Goal: Entertainment & Leisure: Browse casually

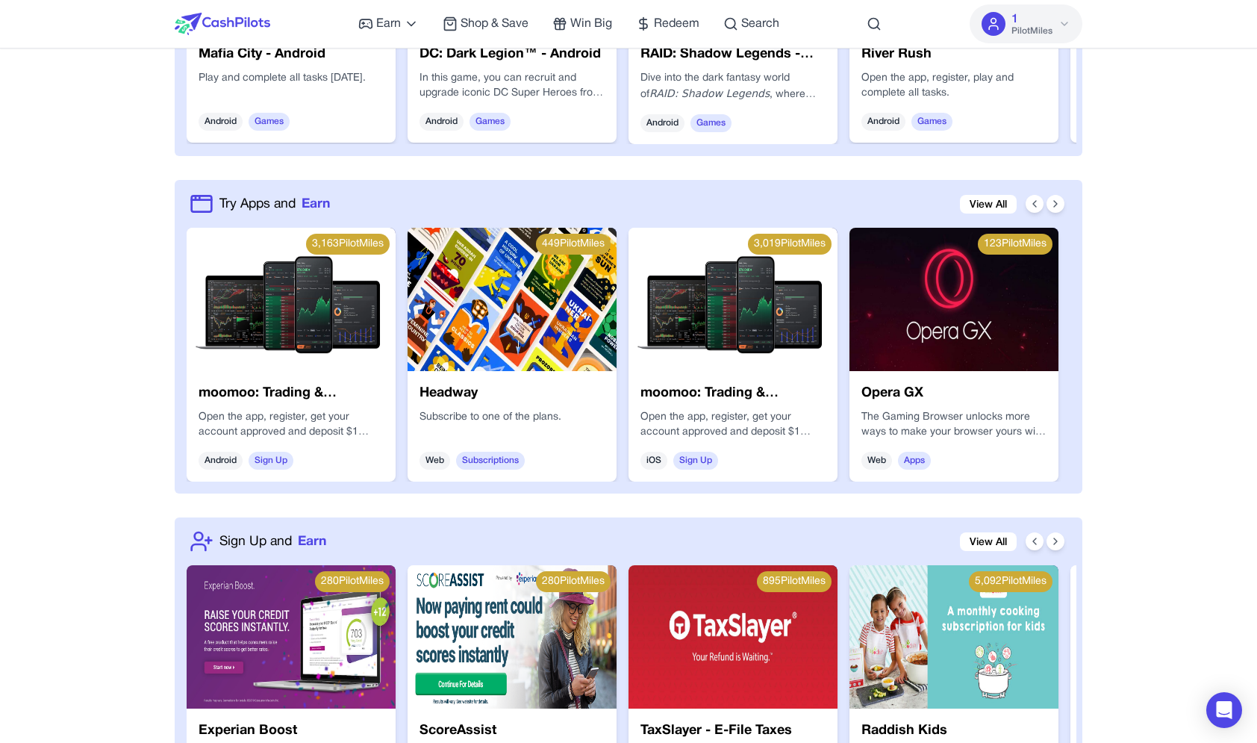
scroll to position [554, 0]
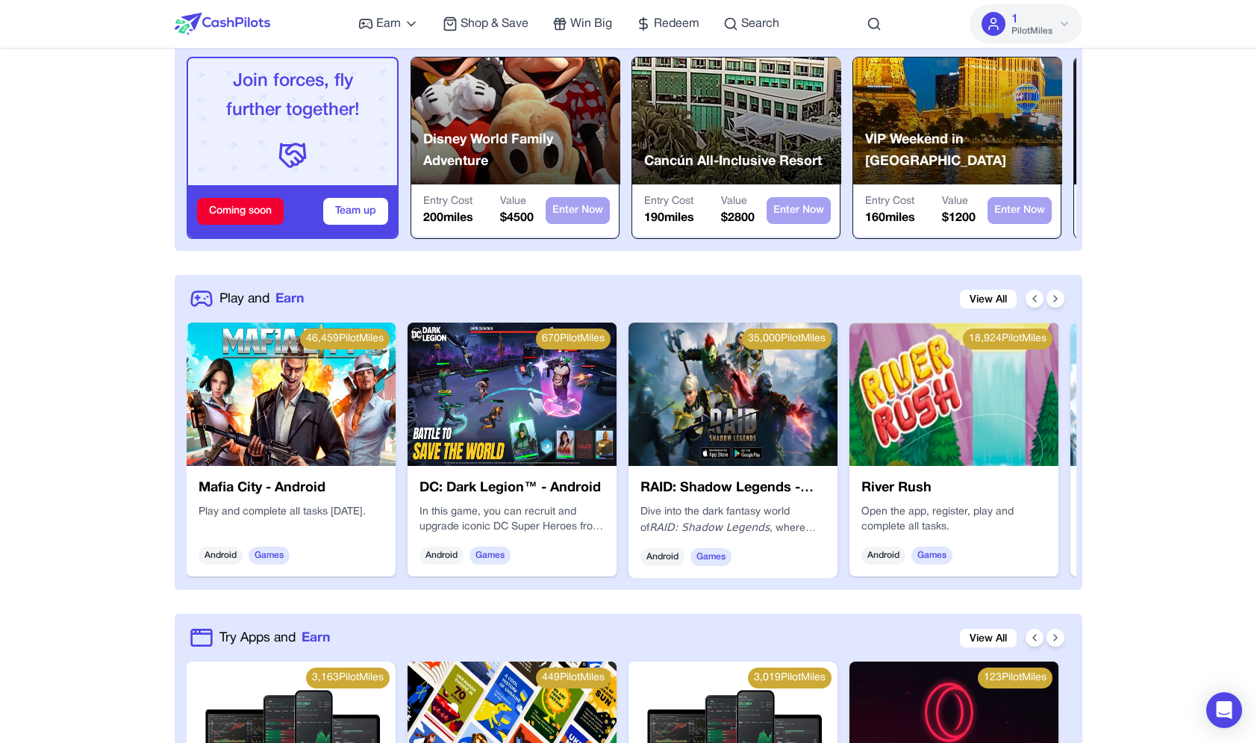
click at [314, 360] on img at bounding box center [291, 394] width 209 height 143
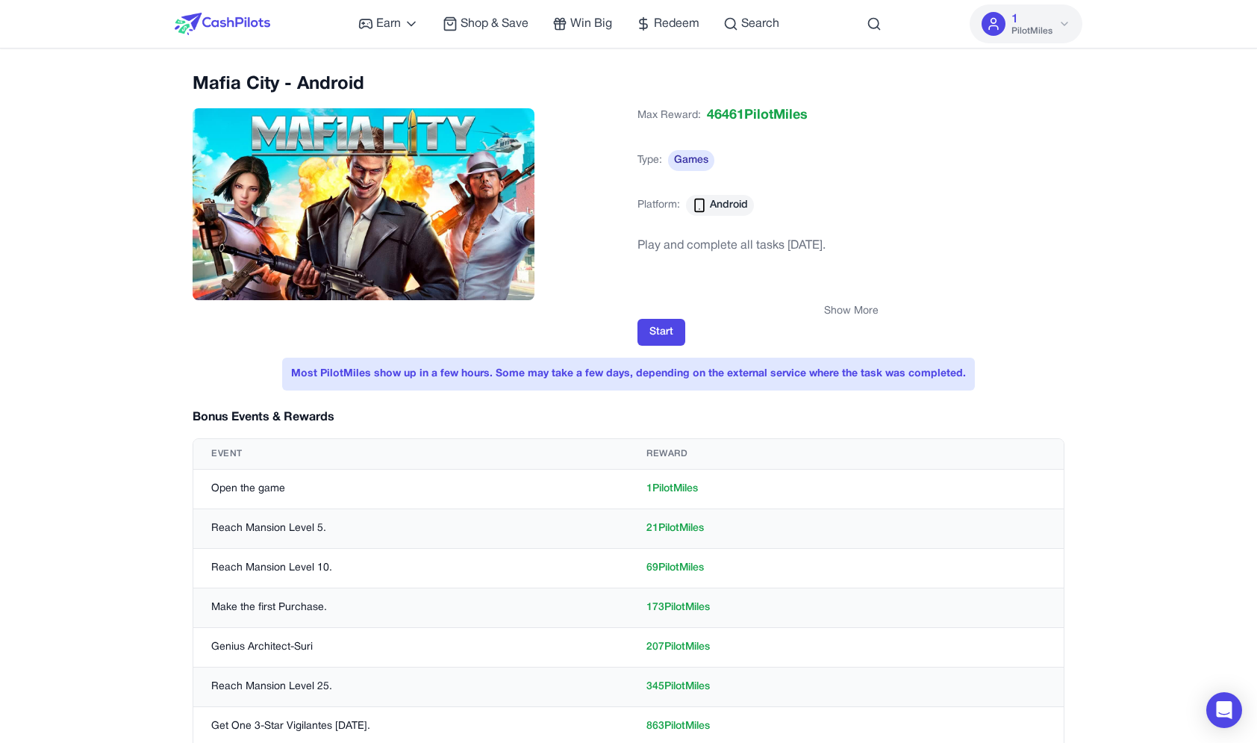
click at [853, 311] on button "Show More" at bounding box center [851, 311] width 55 height 15
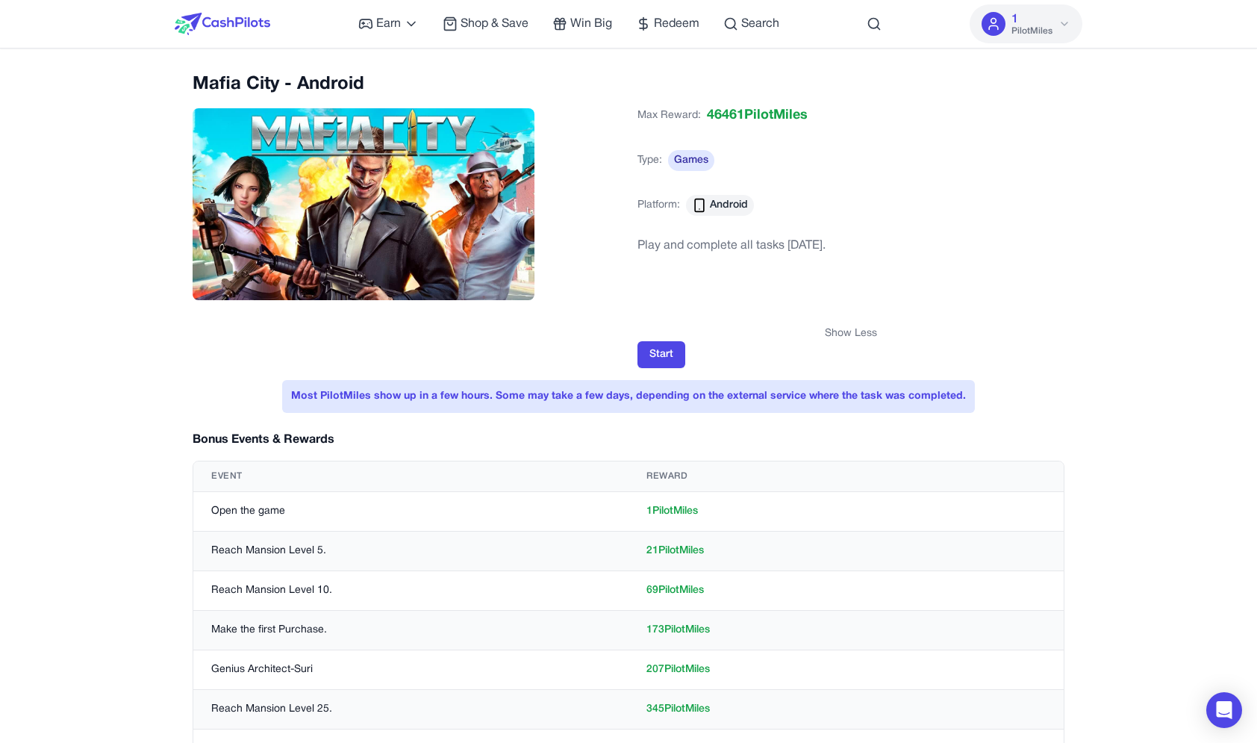
click at [854, 329] on button "Show Less" at bounding box center [851, 333] width 52 height 15
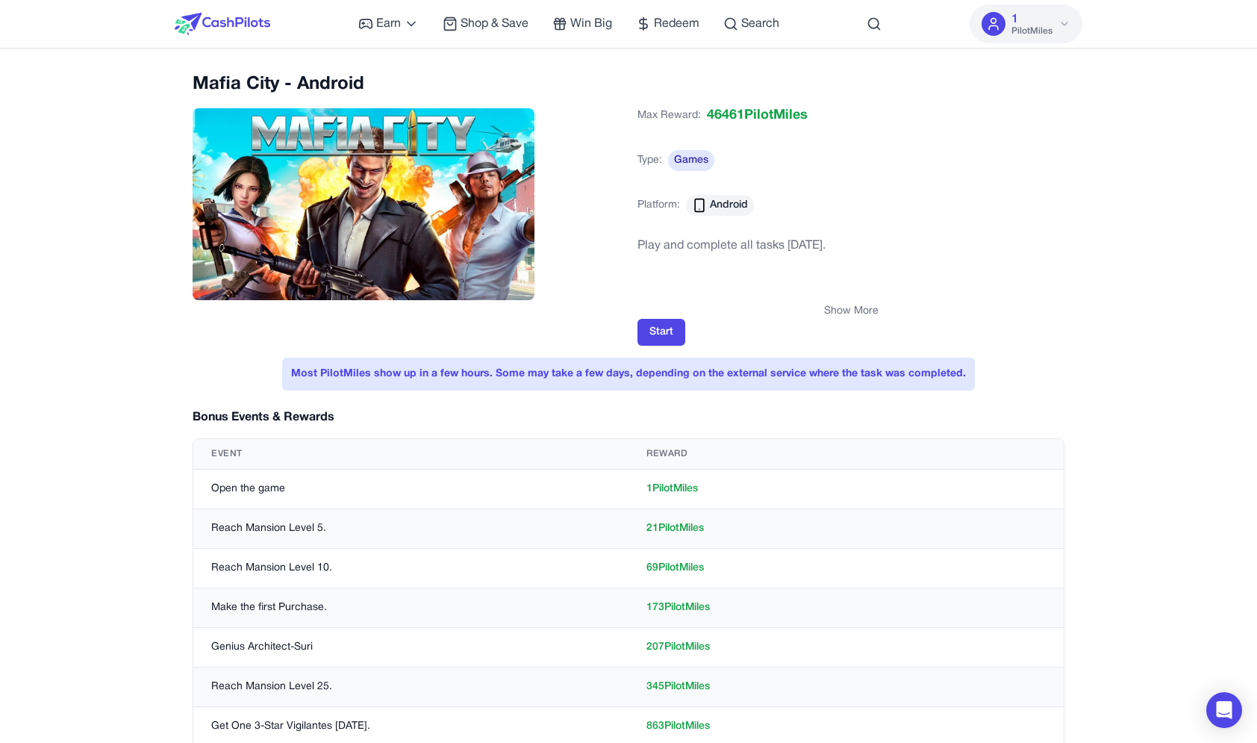
click at [874, 306] on button "Show More" at bounding box center [851, 311] width 55 height 15
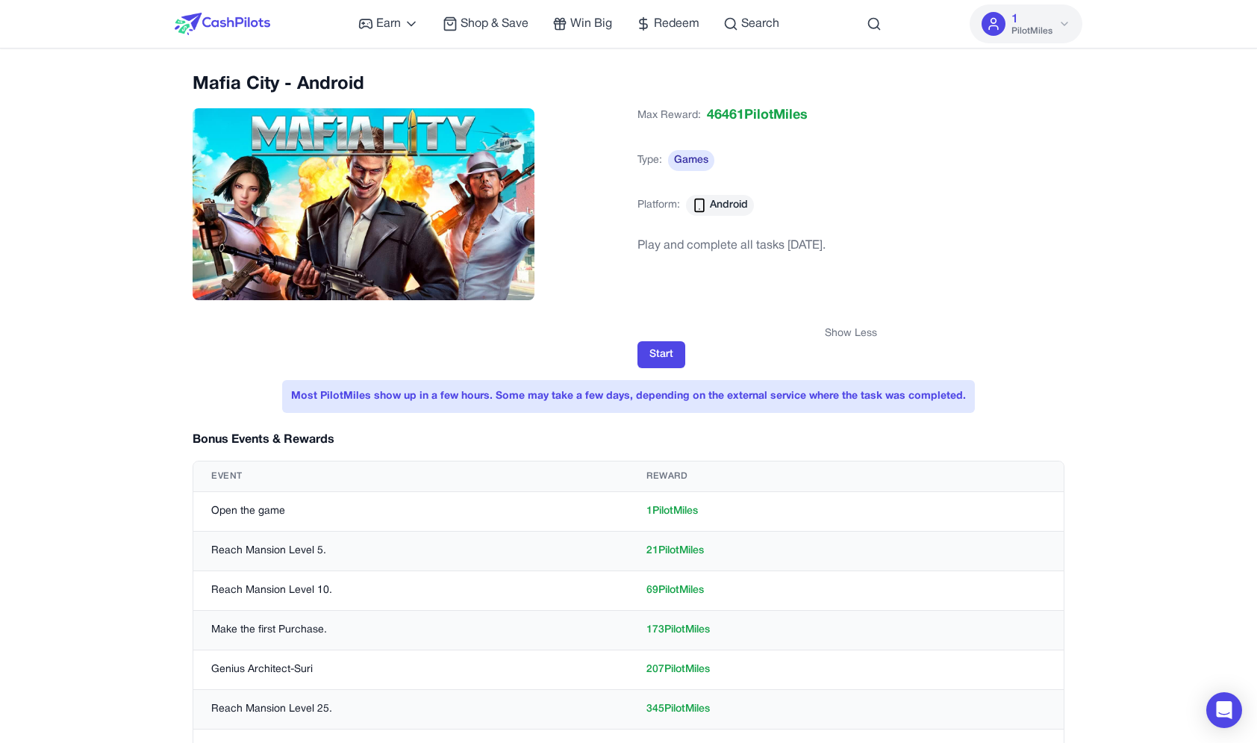
click at [858, 335] on button "Show Less" at bounding box center [851, 333] width 52 height 15
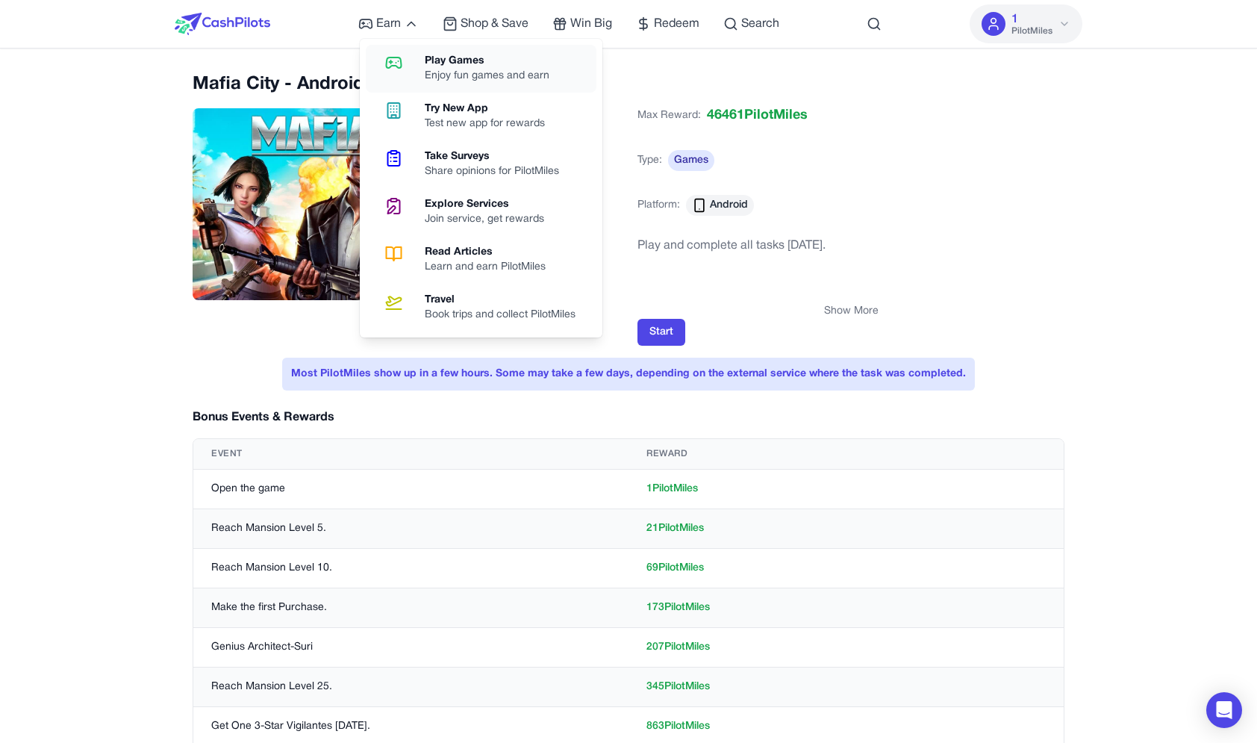
click at [393, 74] on link "Play Games Enjoy fun games and earn" at bounding box center [481, 69] width 231 height 48
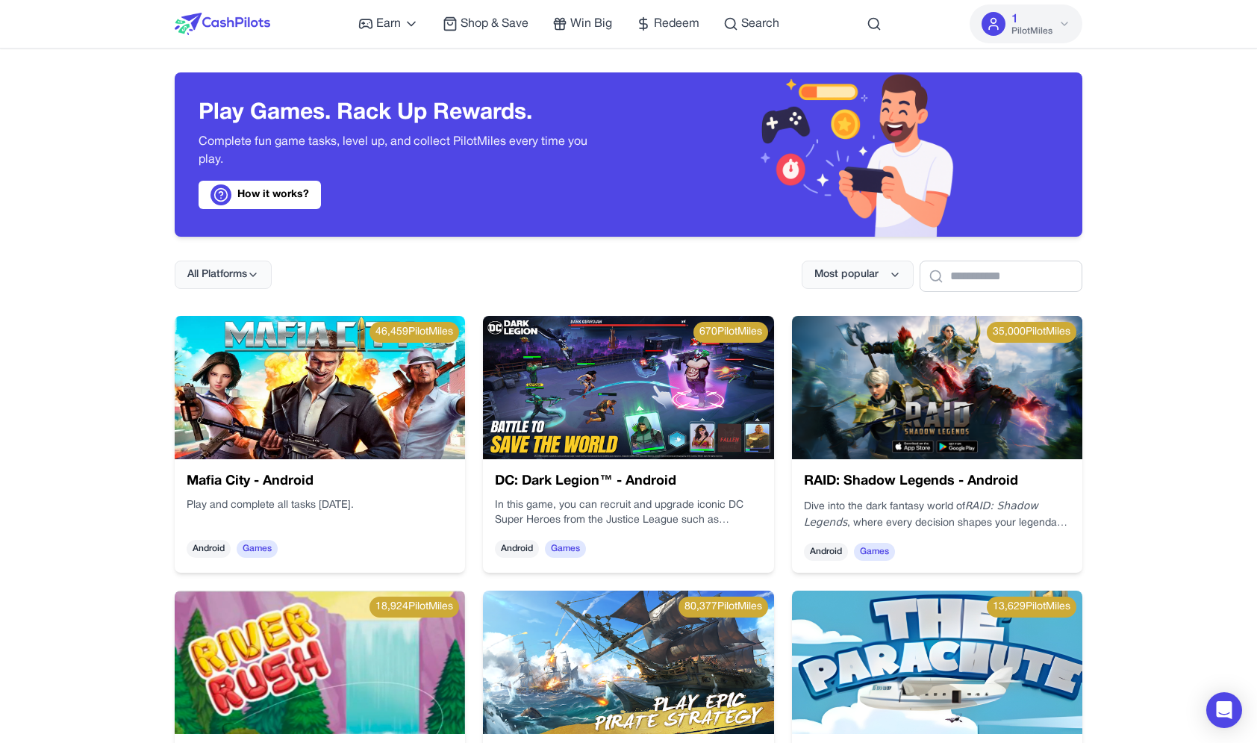
click at [679, 499] on p "In this game, you can recruit and upgrade iconic DC Super Heroes from the Justi…" at bounding box center [812, 532] width 267 height 85
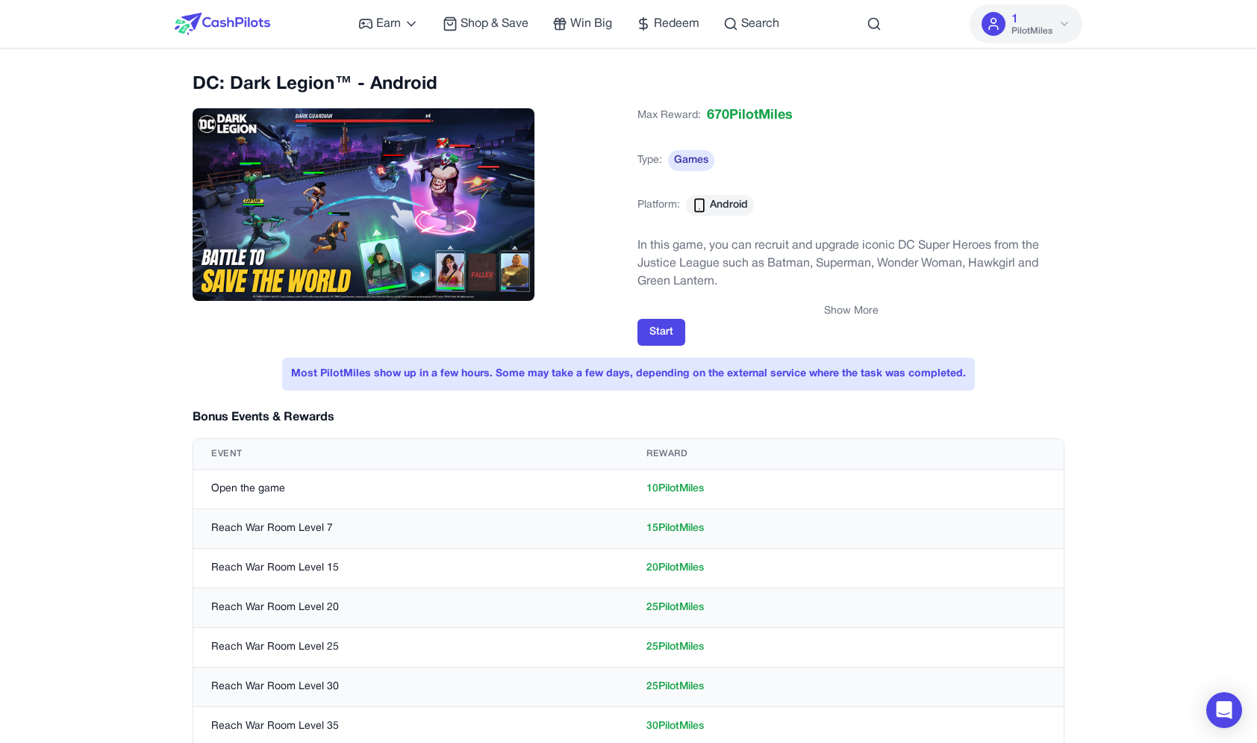
click at [851, 308] on button "Show More" at bounding box center [851, 311] width 55 height 15
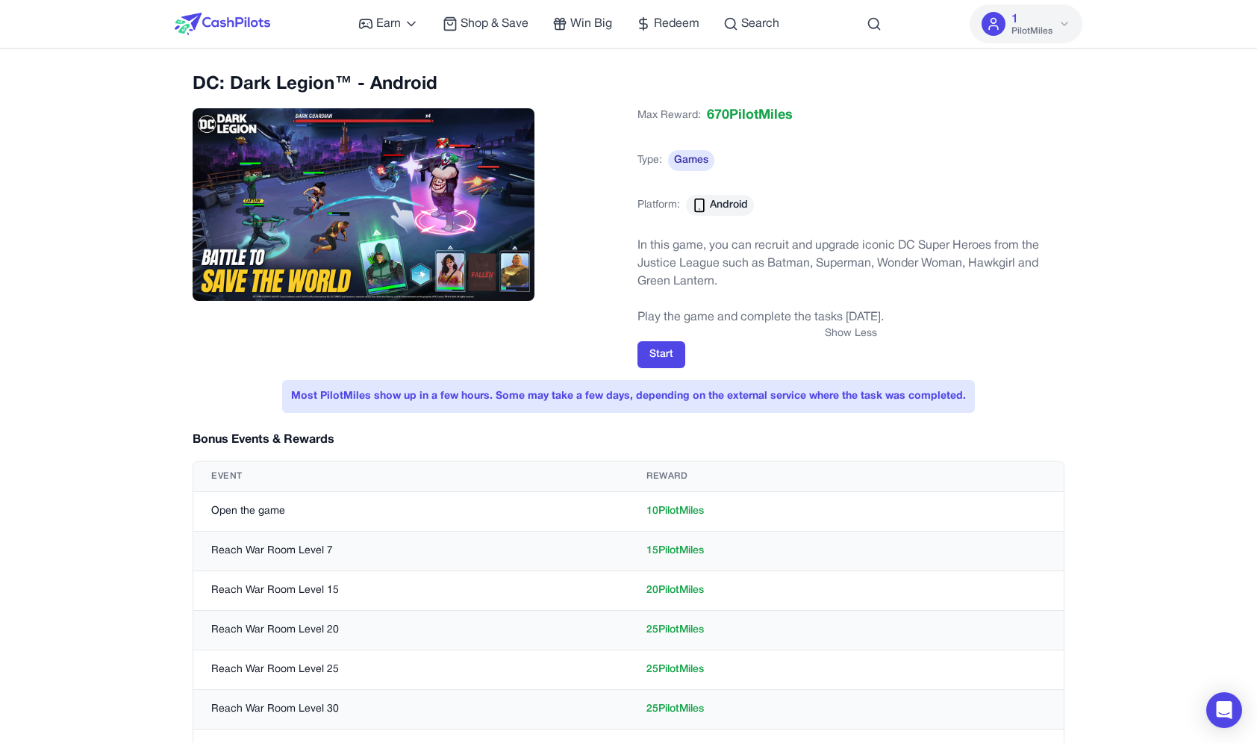
click at [845, 333] on button "Show Less" at bounding box center [851, 333] width 52 height 15
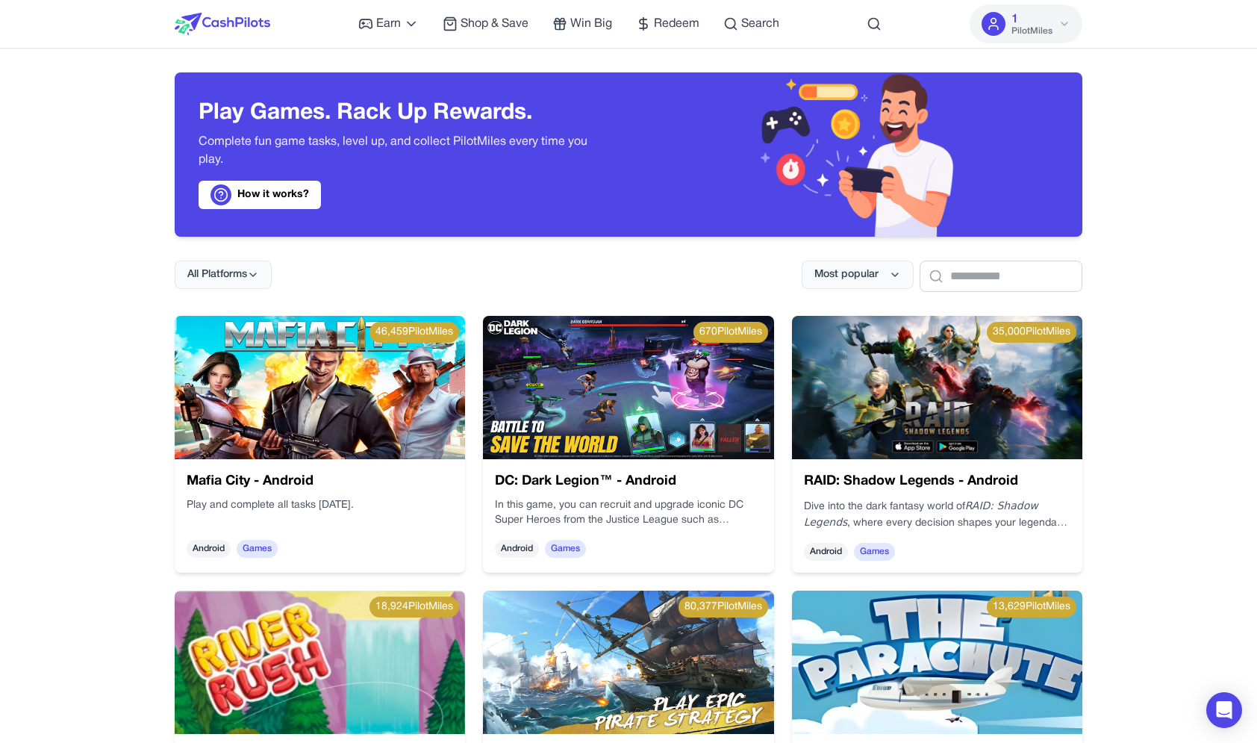
click at [357, 439] on img at bounding box center [320, 387] width 290 height 143
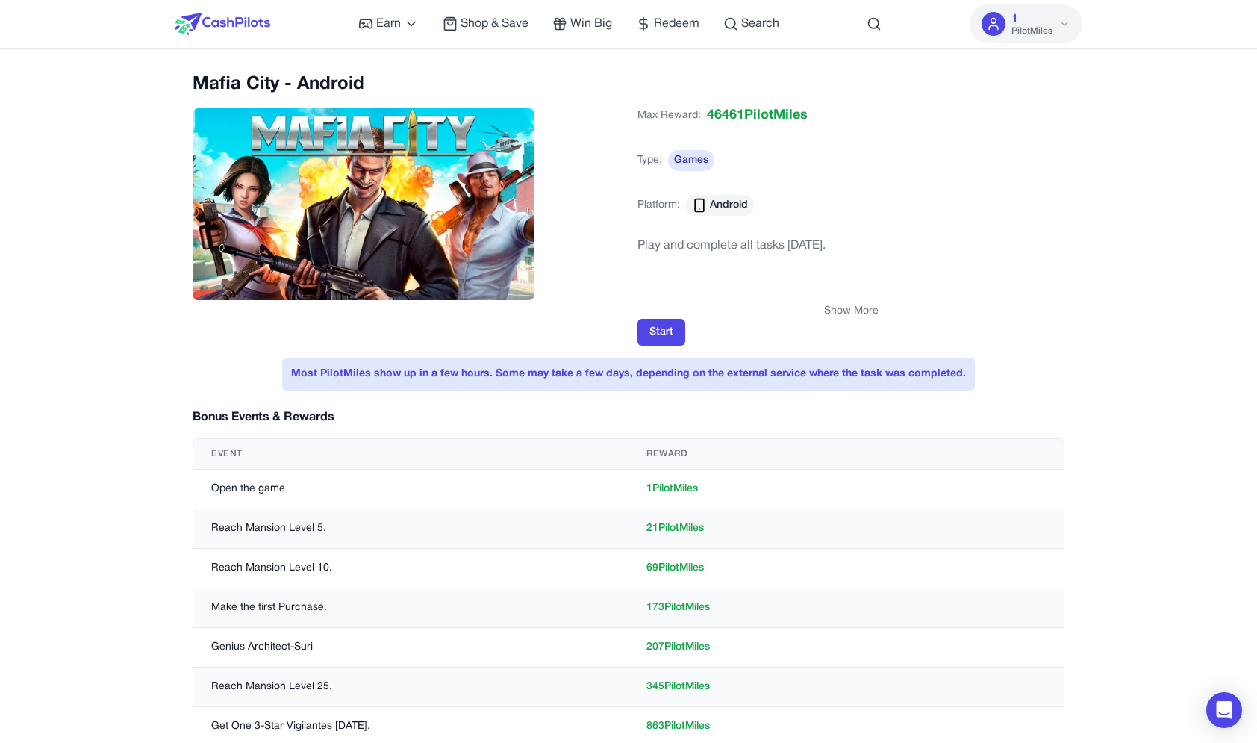
click at [570, 57] on div "Earn Play Games Enjoy fun games and earn Try New App Test new app for rewards T…" at bounding box center [628, 697] width 1257 height 1395
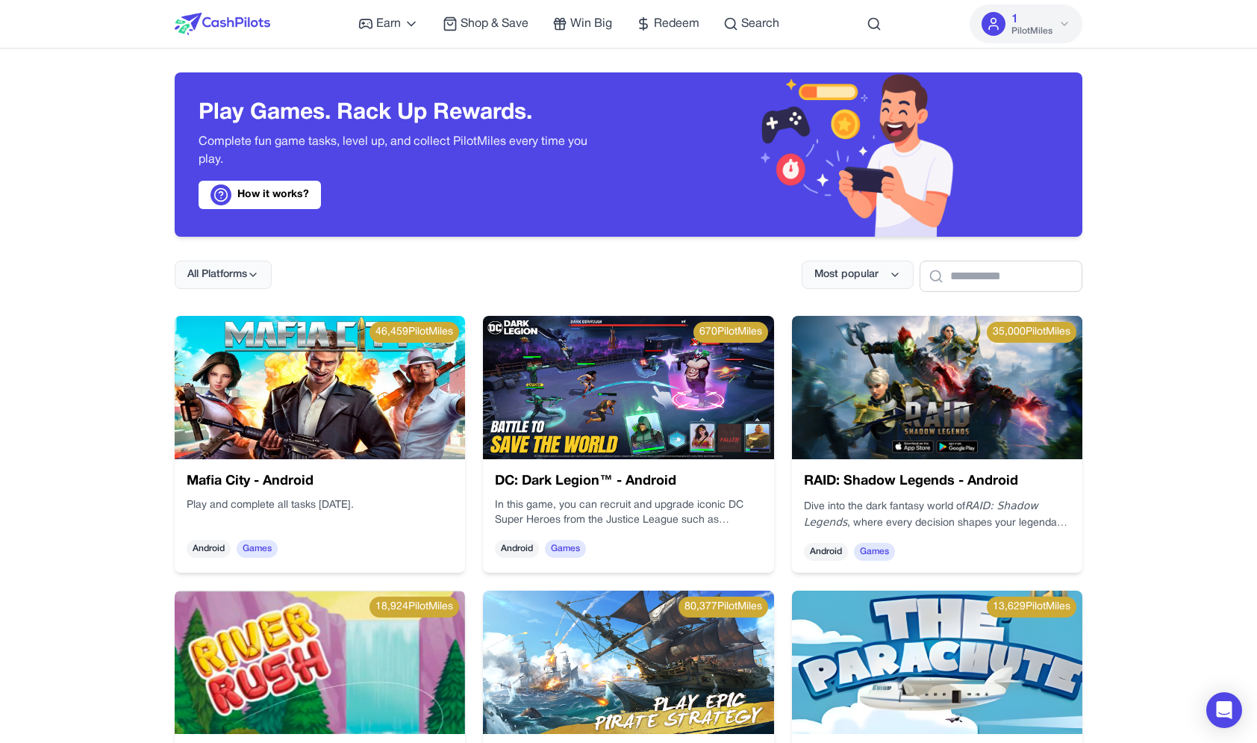
click at [846, 384] on img at bounding box center [937, 387] width 290 height 143
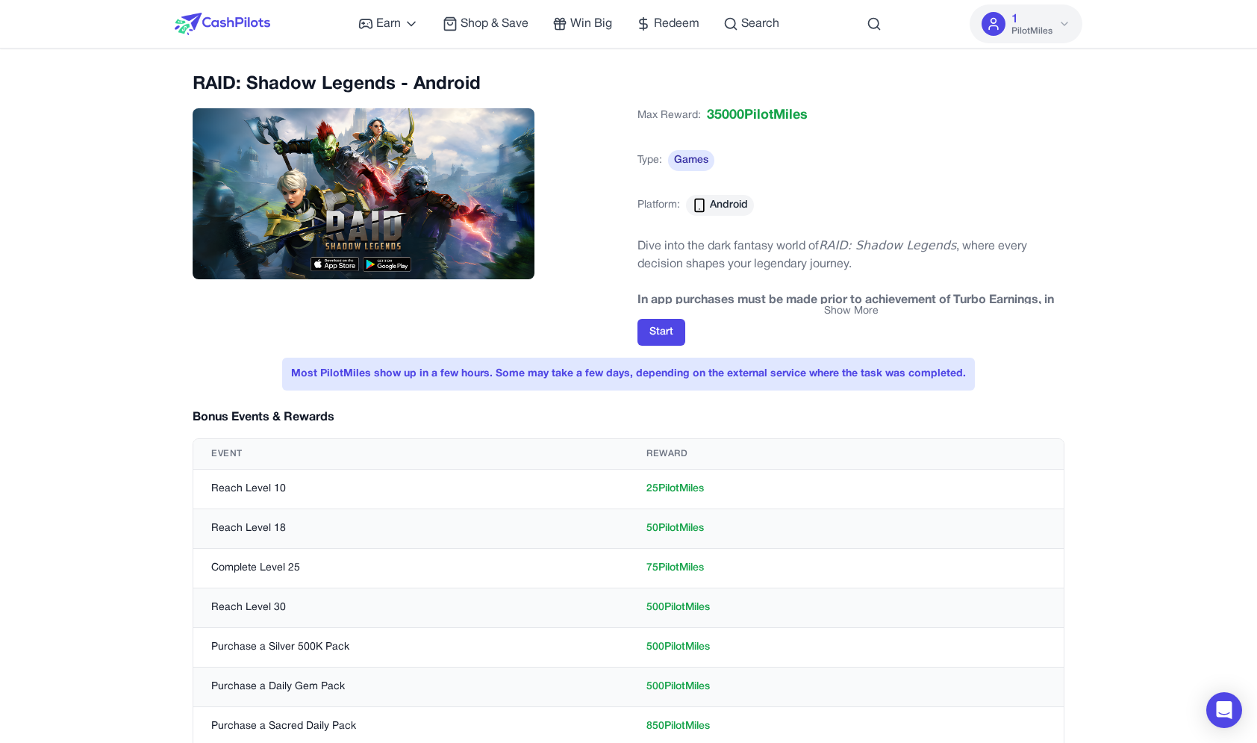
click at [842, 313] on button "Show More" at bounding box center [851, 311] width 55 height 15
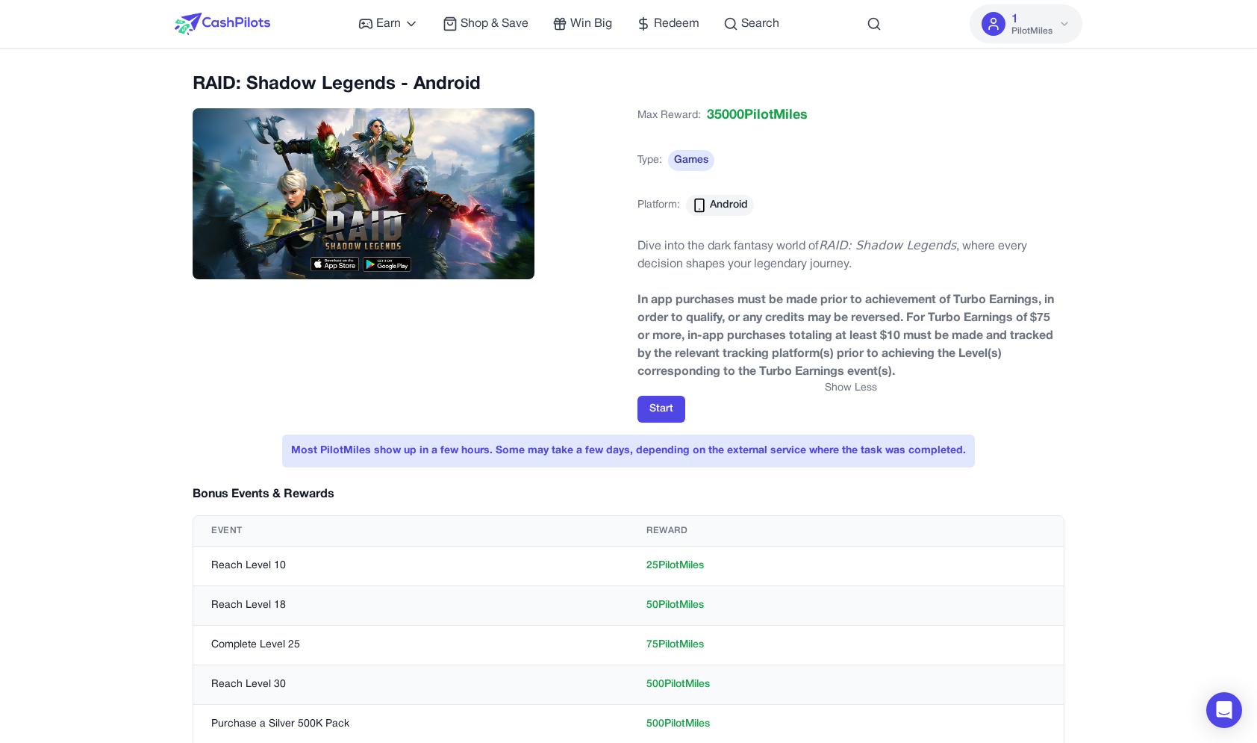
click at [839, 393] on button "Show Less" at bounding box center [851, 388] width 52 height 15
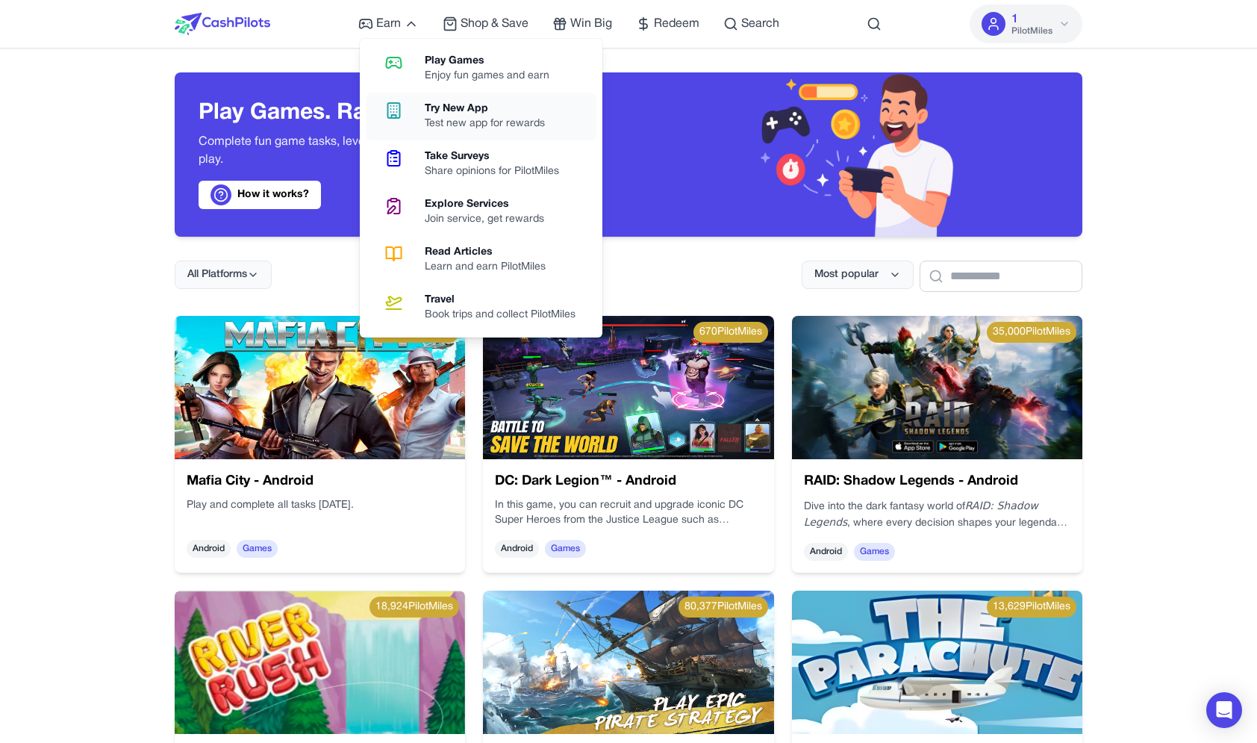
click at [432, 122] on div "Test new app for rewards" at bounding box center [491, 123] width 132 height 15
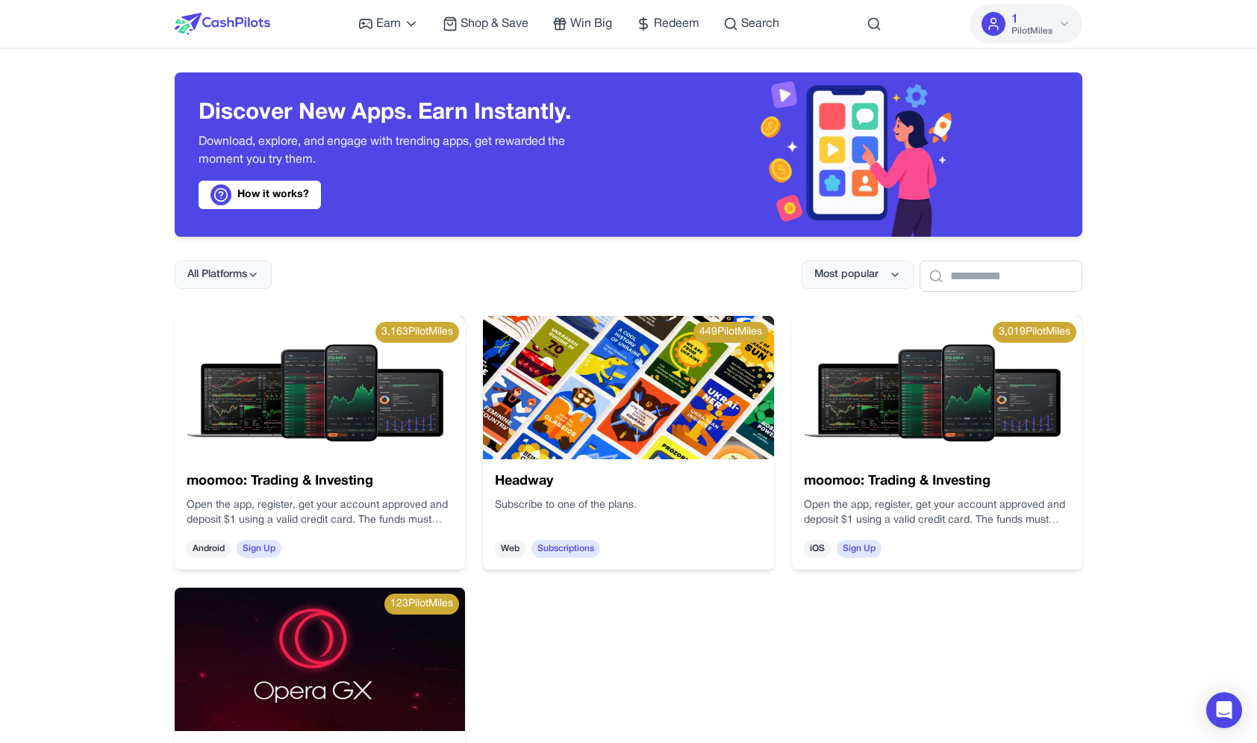
click at [352, 385] on img at bounding box center [320, 387] width 290 height 143
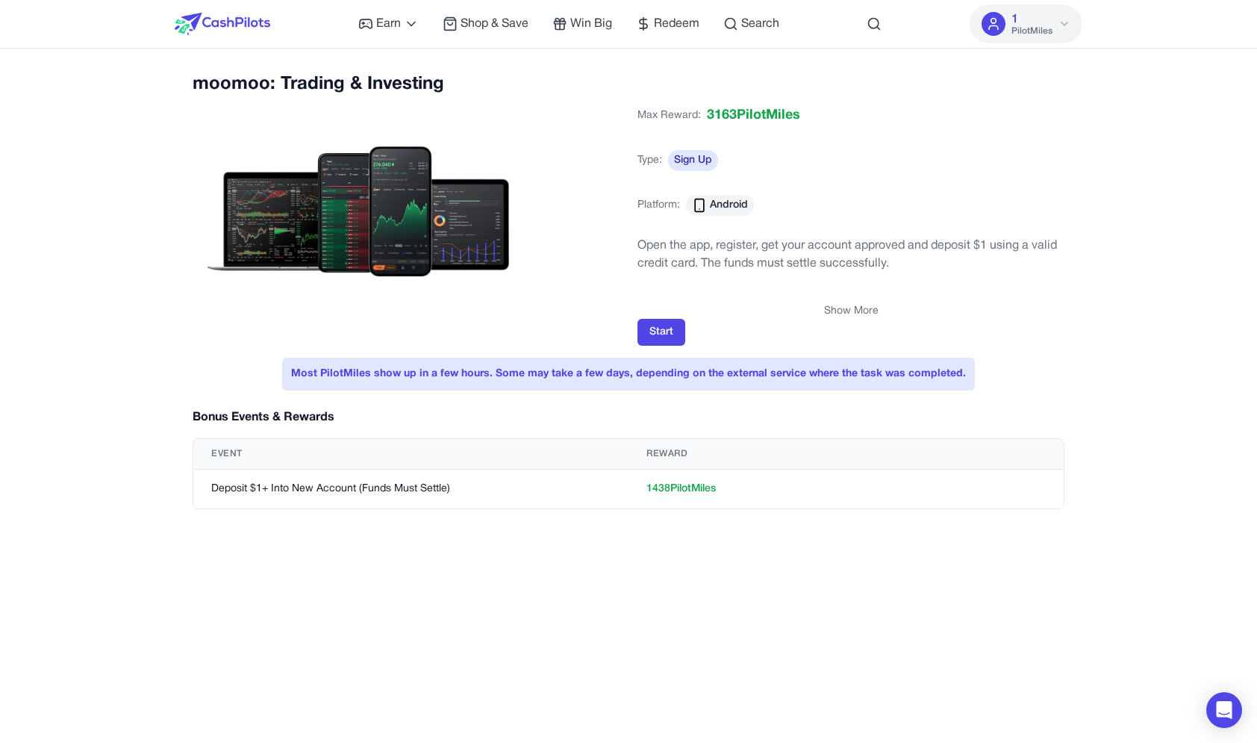
click at [880, 299] on div "Open the app, register, get your account approved and deposit $1 using a valid …" at bounding box center [851, 282] width 427 height 90
click at [870, 308] on button "Show More" at bounding box center [851, 311] width 55 height 15
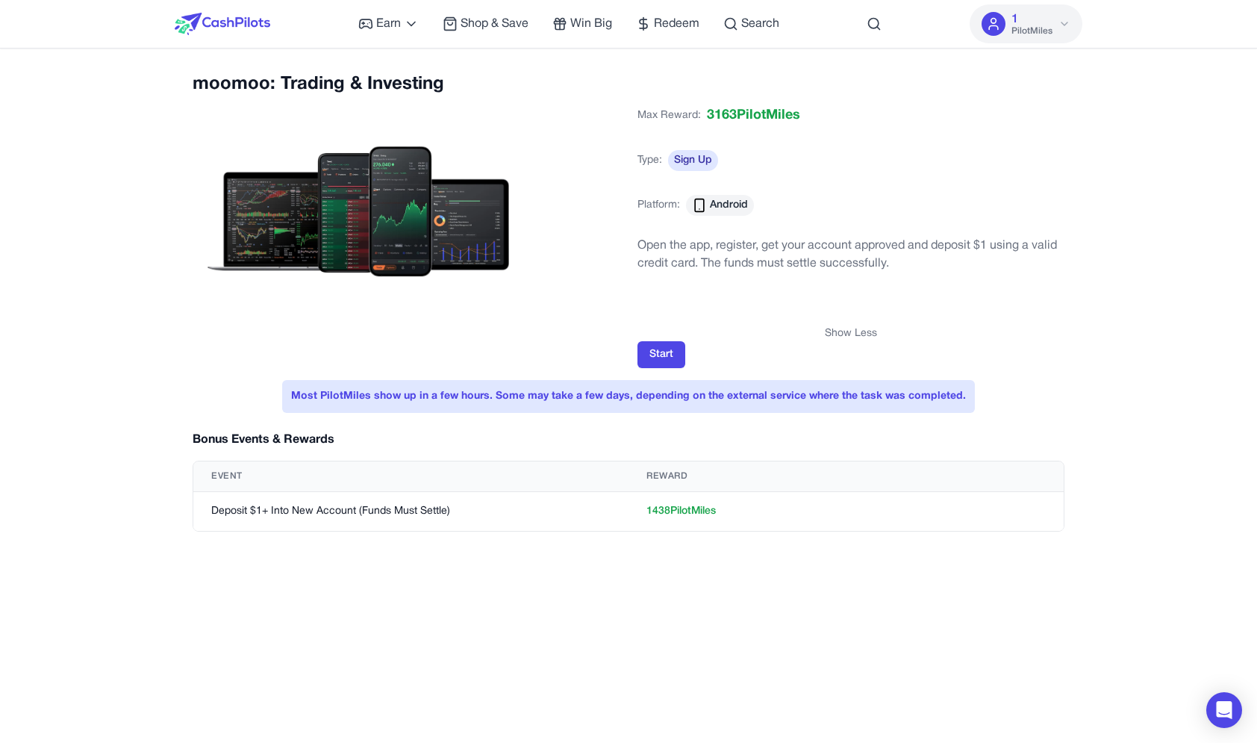
click at [855, 327] on button "Show Less" at bounding box center [851, 333] width 52 height 15
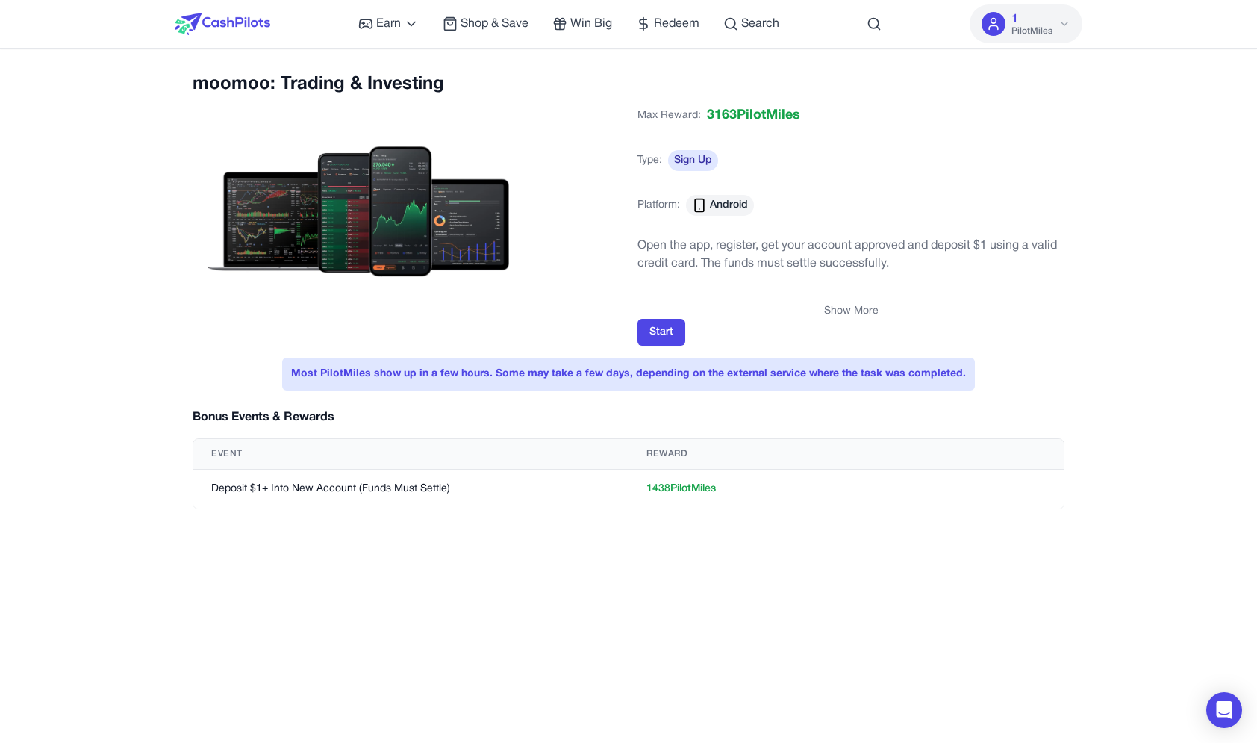
click at [228, 24] on img at bounding box center [223, 24] width 96 height 22
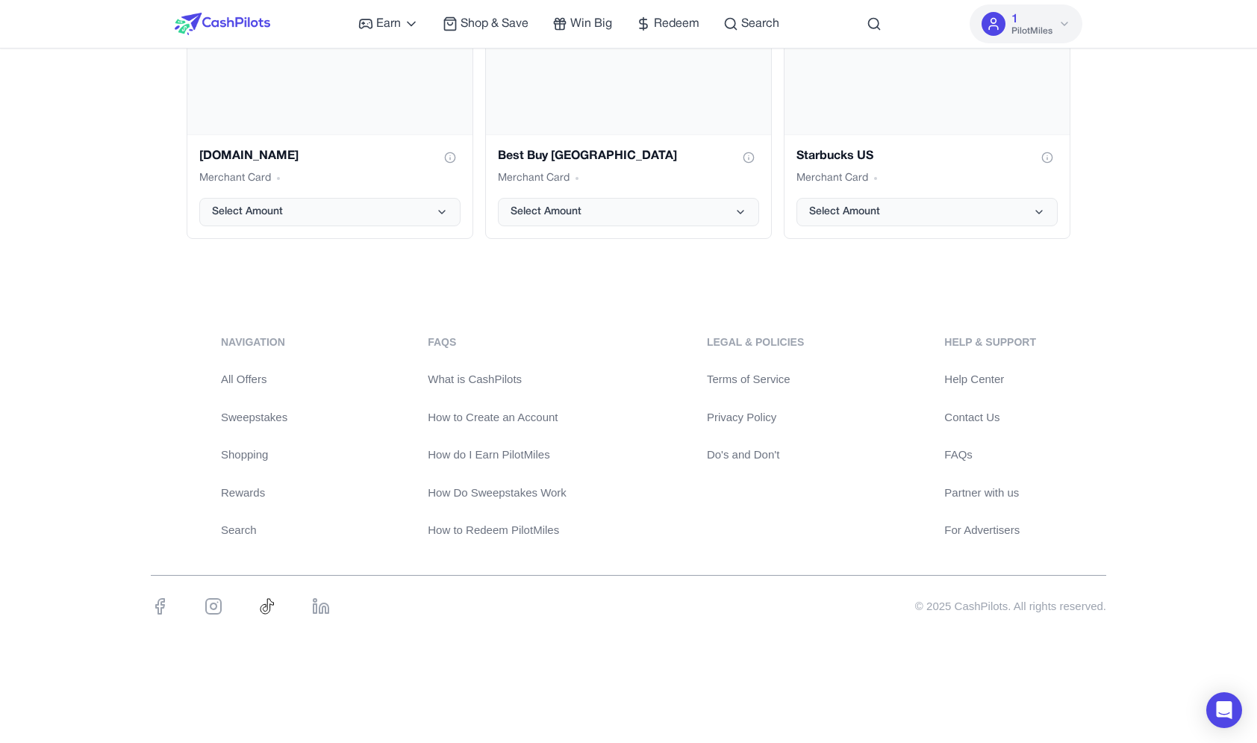
scroll to position [3060, 0]
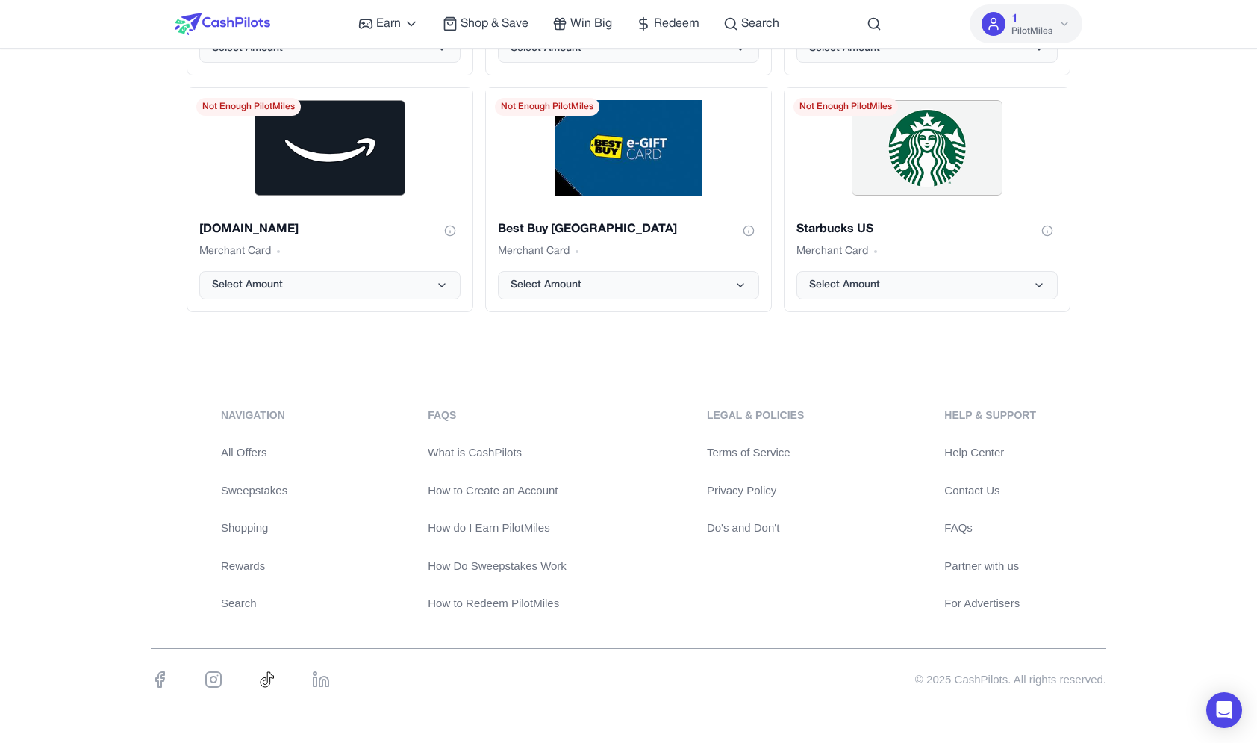
click at [736, 520] on link "Do's and Don't" at bounding box center [755, 528] width 97 height 17
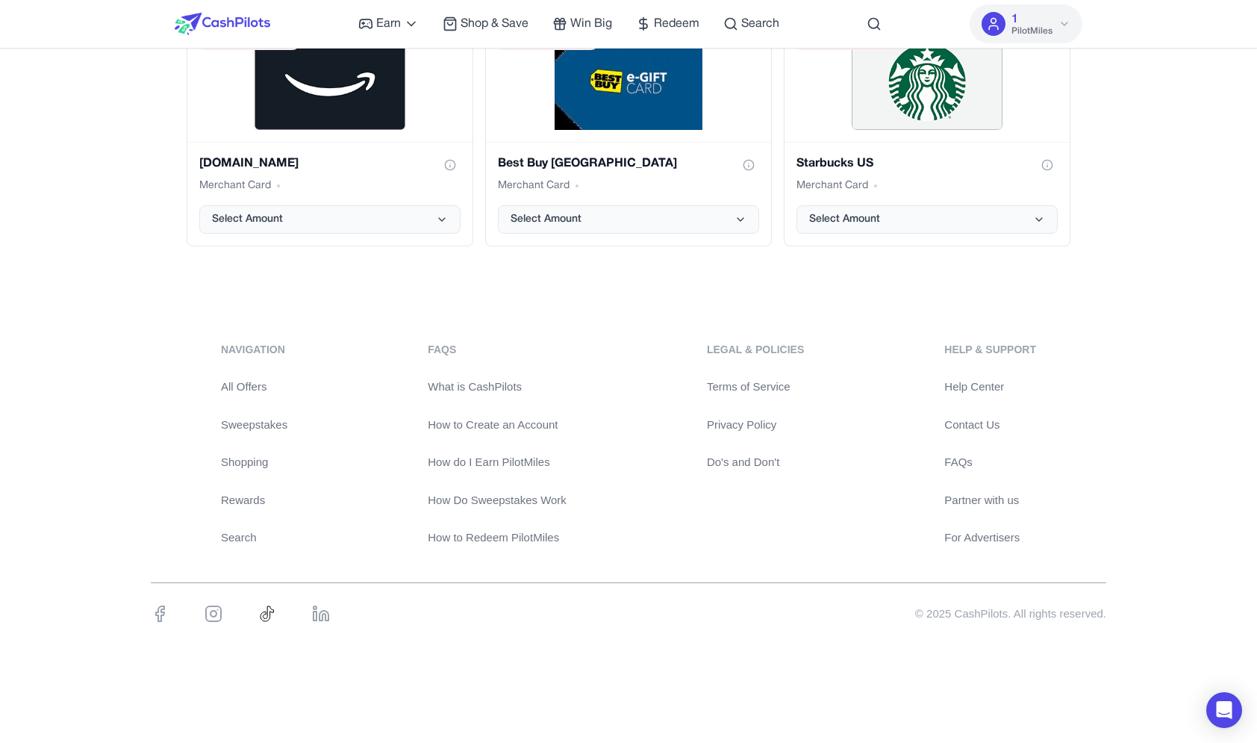
scroll to position [0, 0]
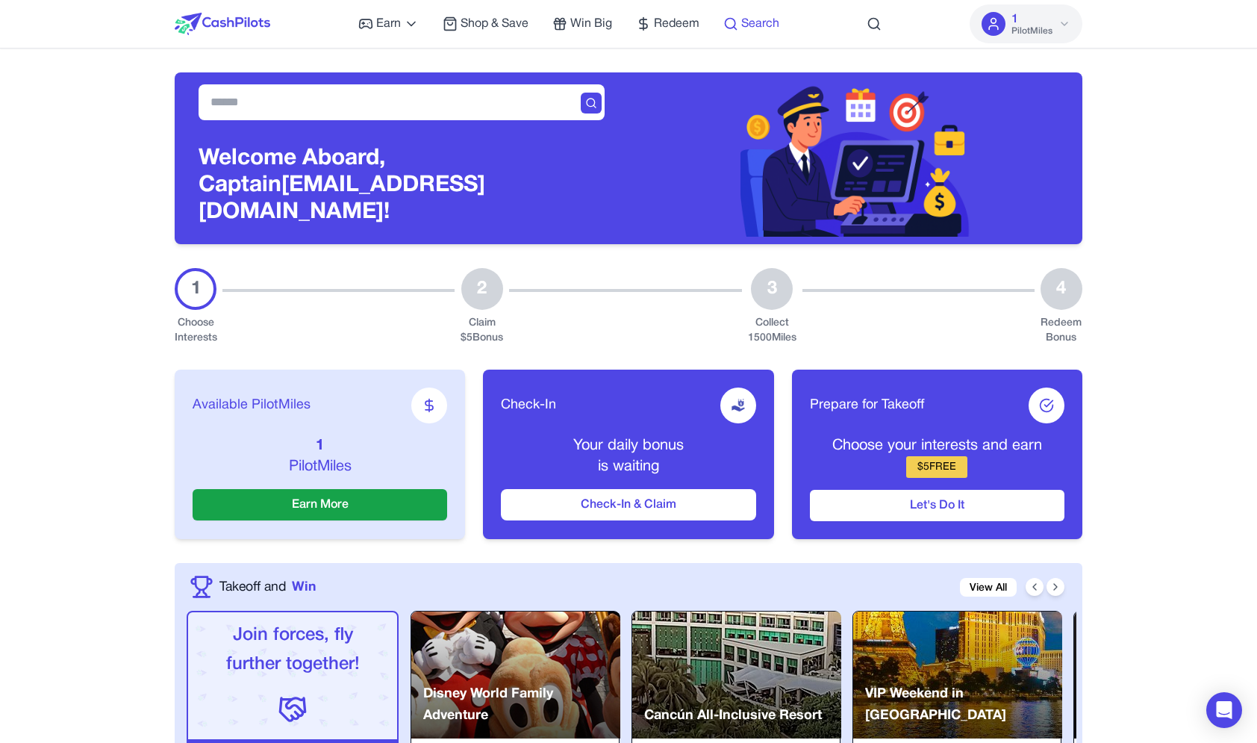
click at [759, 21] on span "Search" at bounding box center [760, 24] width 38 height 18
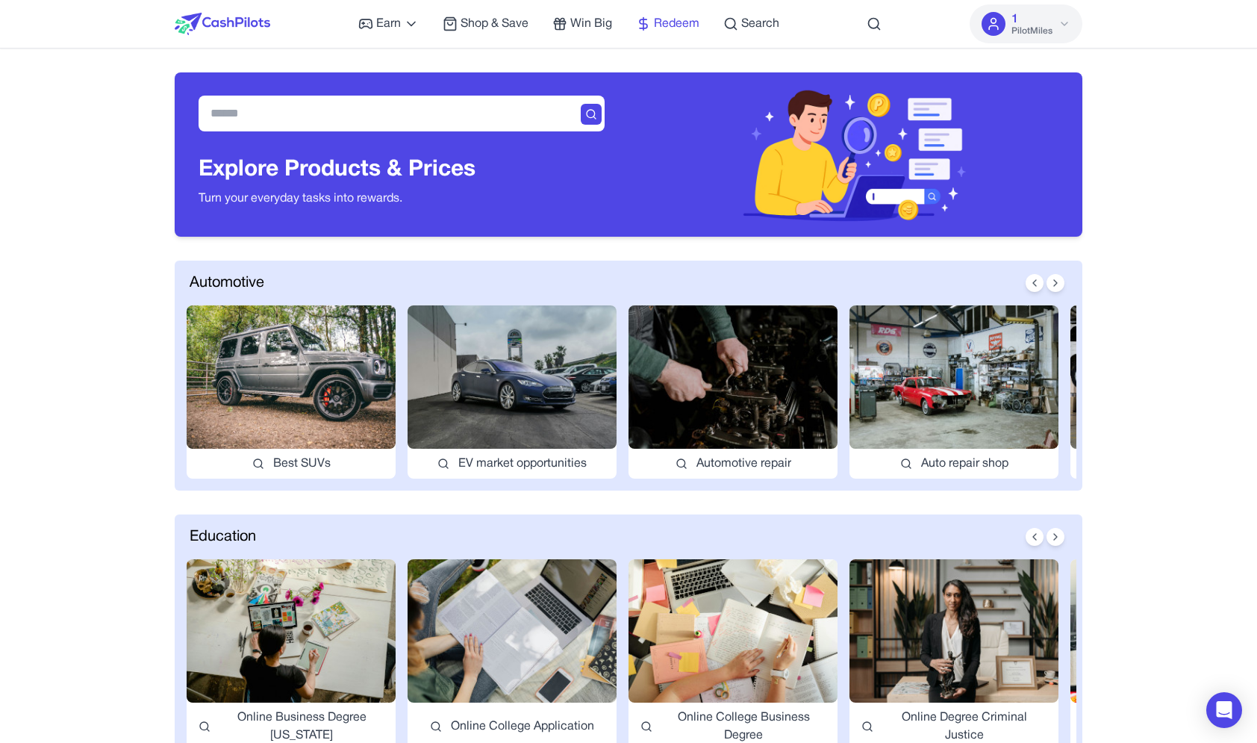
click at [677, 20] on span "Redeem" at bounding box center [677, 24] width 46 height 18
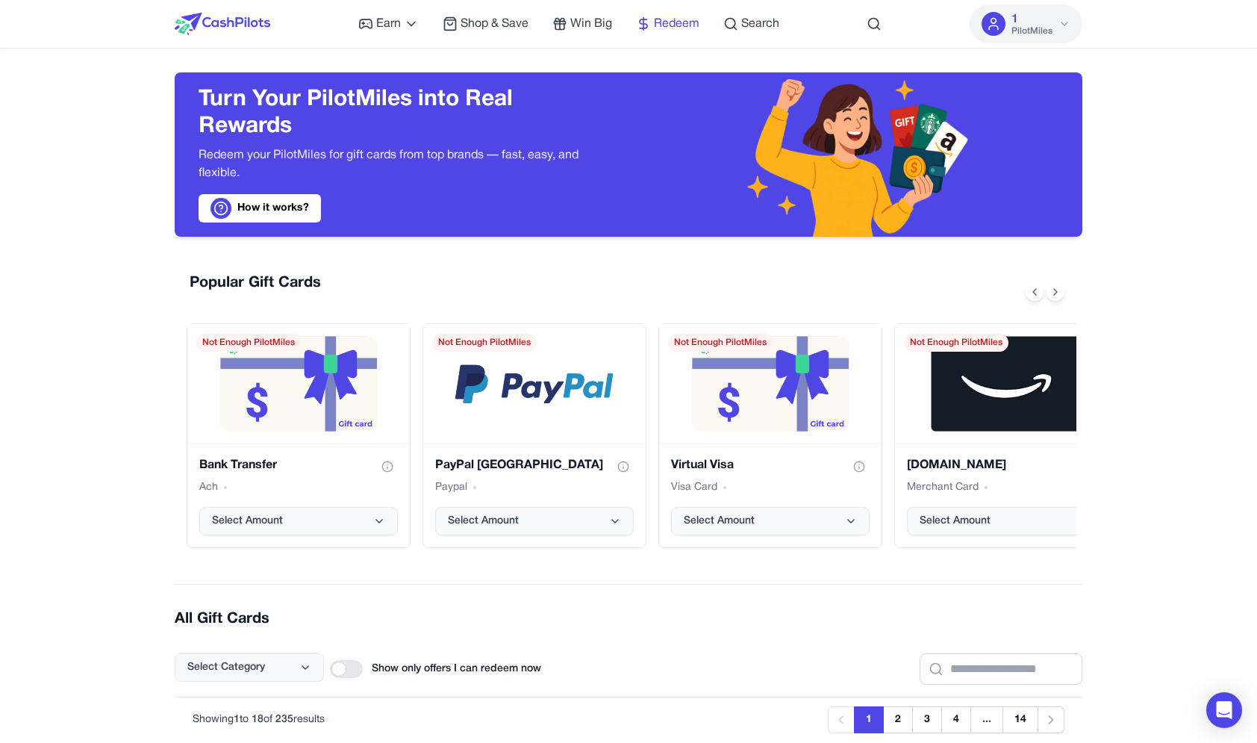
click at [661, 22] on span "Redeem" at bounding box center [677, 24] width 46 height 18
click at [611, 19] on span "Win Big" at bounding box center [591, 24] width 42 height 18
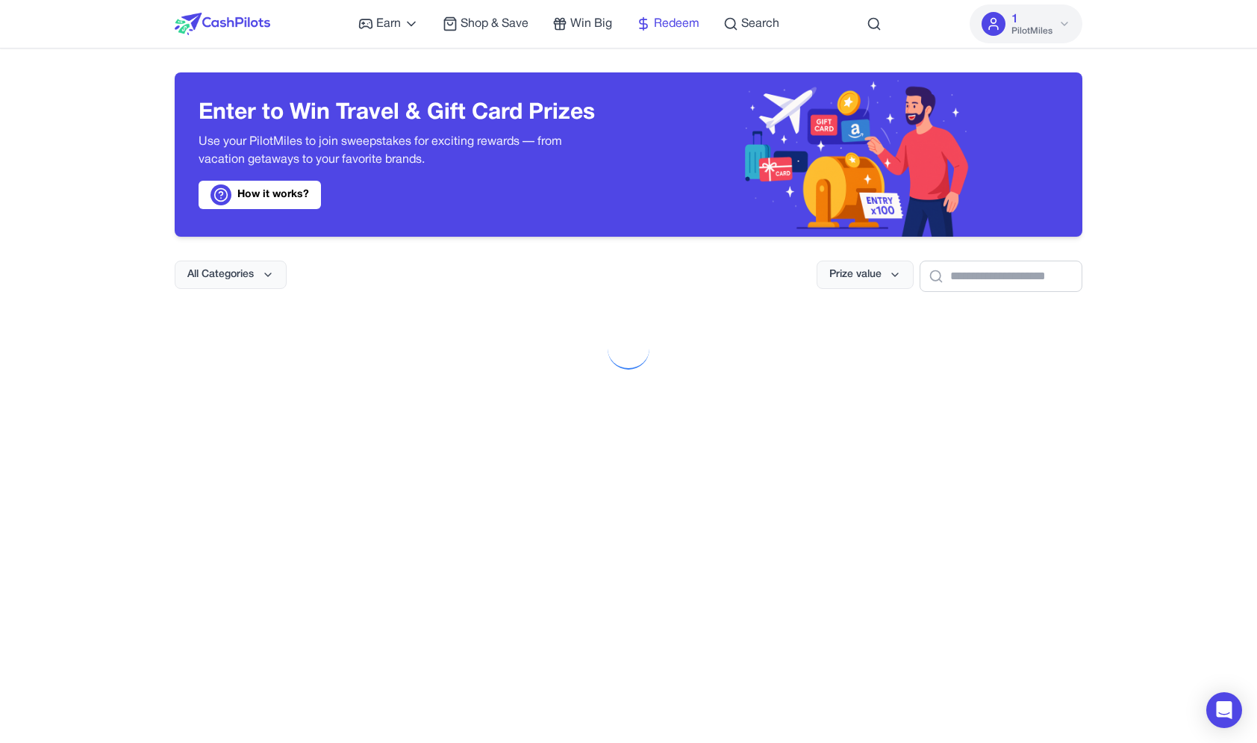
click at [681, 25] on span "Redeem" at bounding box center [677, 24] width 46 height 18
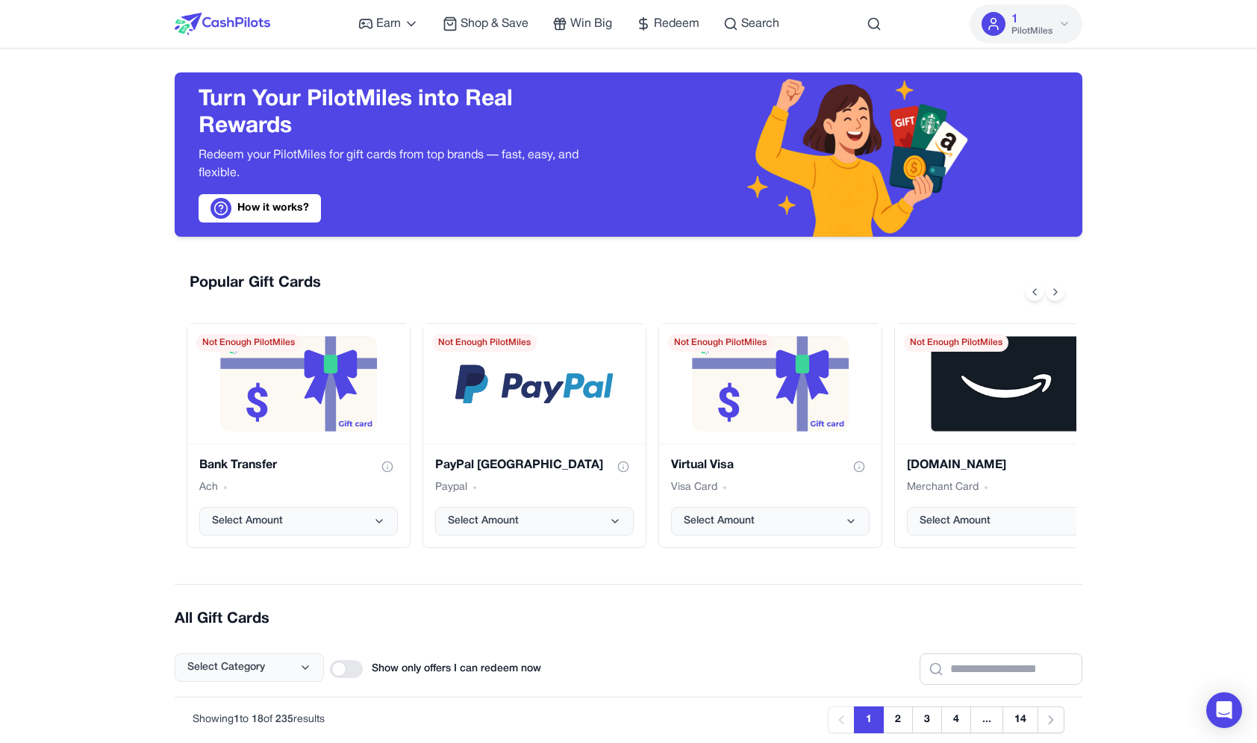
click at [582, 34] on div "Earn Play Games Enjoy fun games and earn Try New App Test new app for rewards T…" at bounding box center [568, 24] width 421 height 48
click at [516, 13] on div "Earn Play Games Enjoy fun games and earn Try New App Test new app for rewards T…" at bounding box center [568, 24] width 421 height 48
click at [515, 19] on span "Shop & Save" at bounding box center [495, 24] width 68 height 18
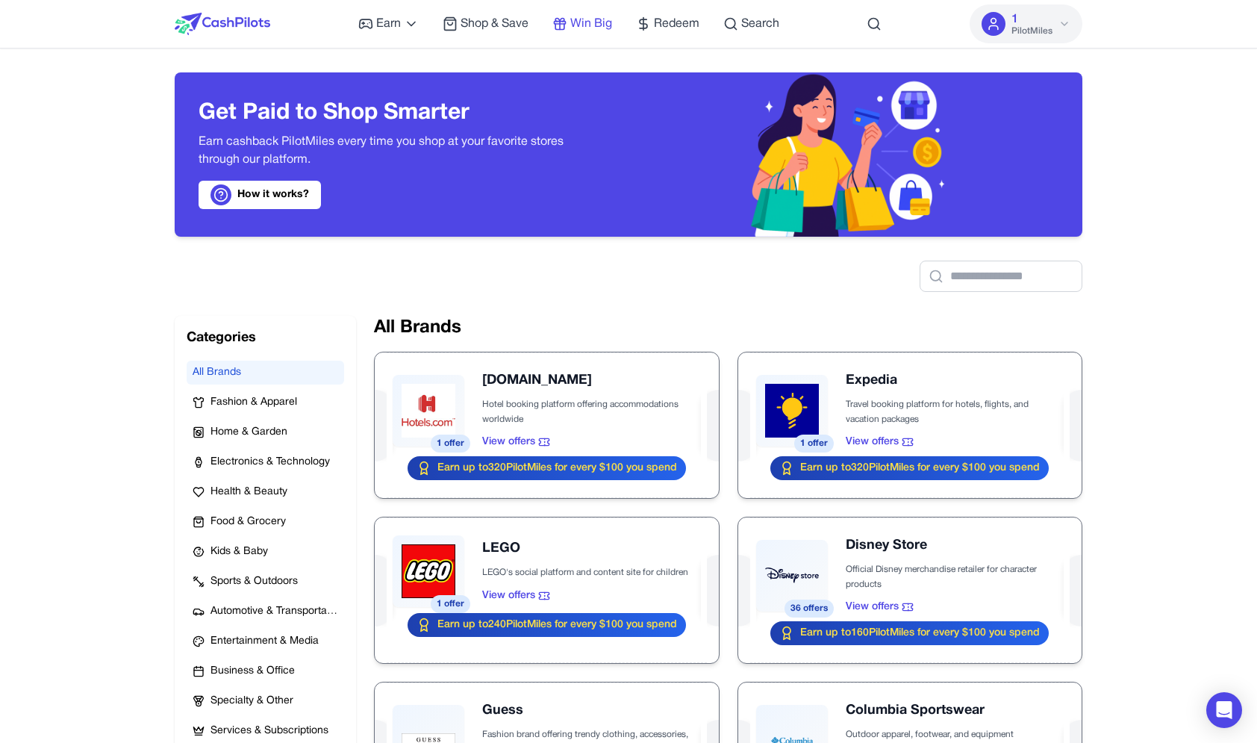
click at [595, 23] on span "Win Big" at bounding box center [591, 24] width 42 height 18
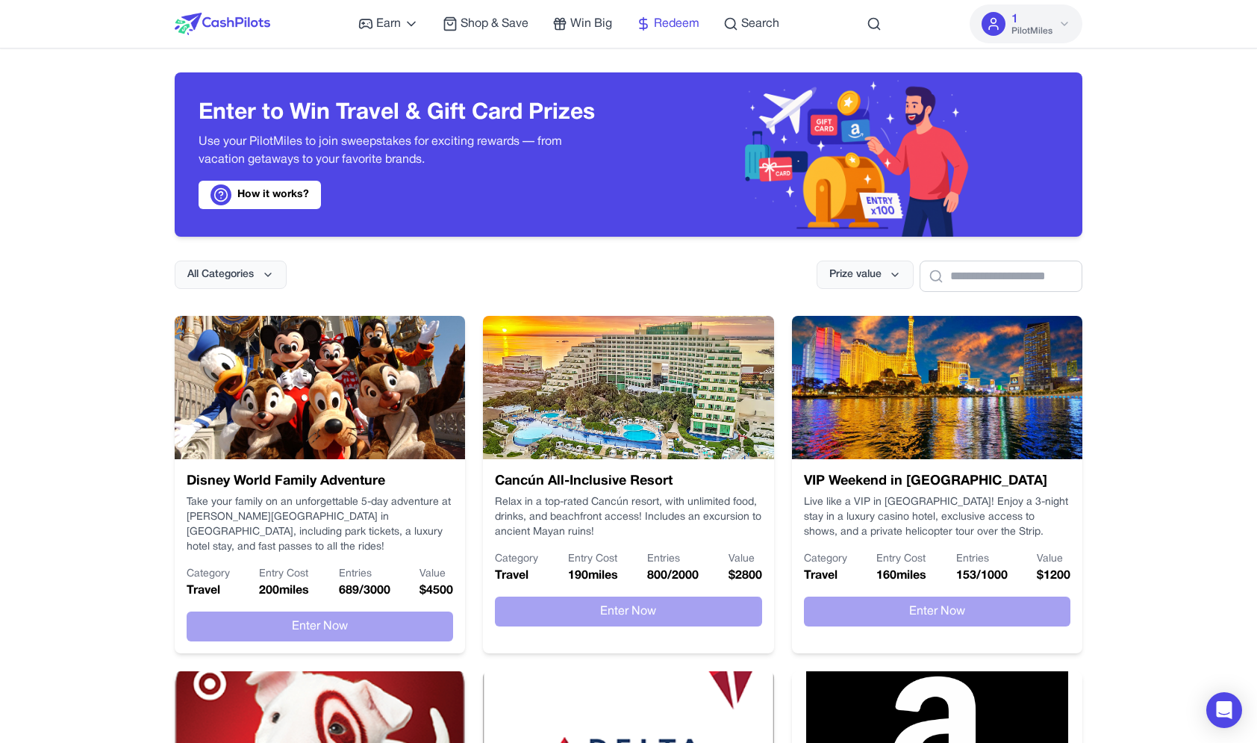
click at [650, 23] on icon at bounding box center [643, 23] width 15 height 15
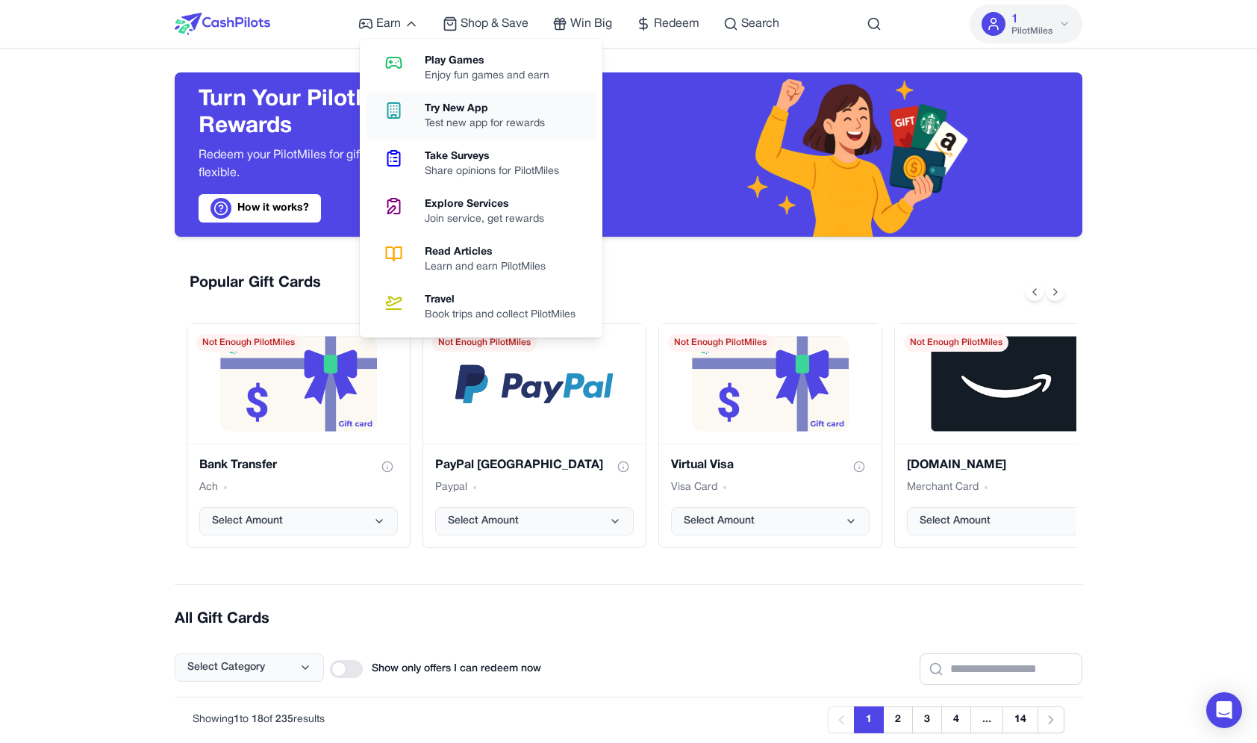
click at [420, 108] on link "Try New App Test new app for rewards" at bounding box center [481, 117] width 231 height 48
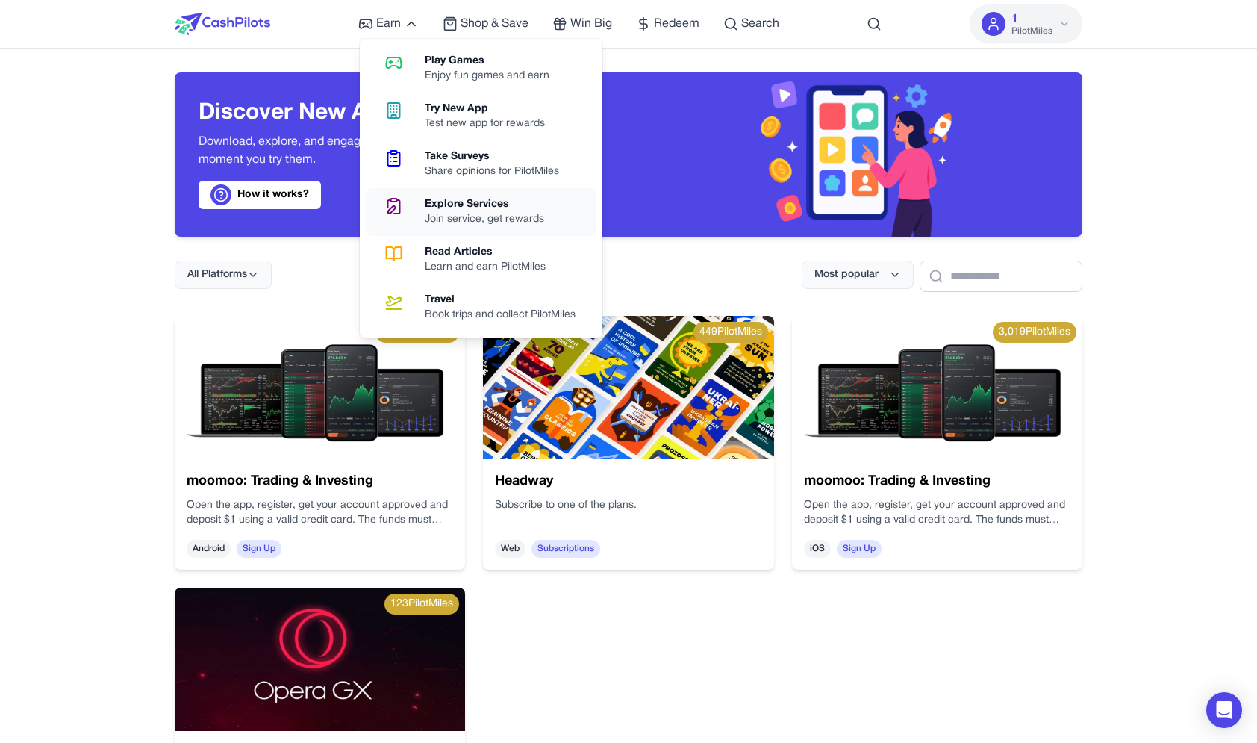
click at [444, 193] on link "Explore Services Join service, get rewards" at bounding box center [481, 212] width 231 height 48
